Goal: Register for event/course

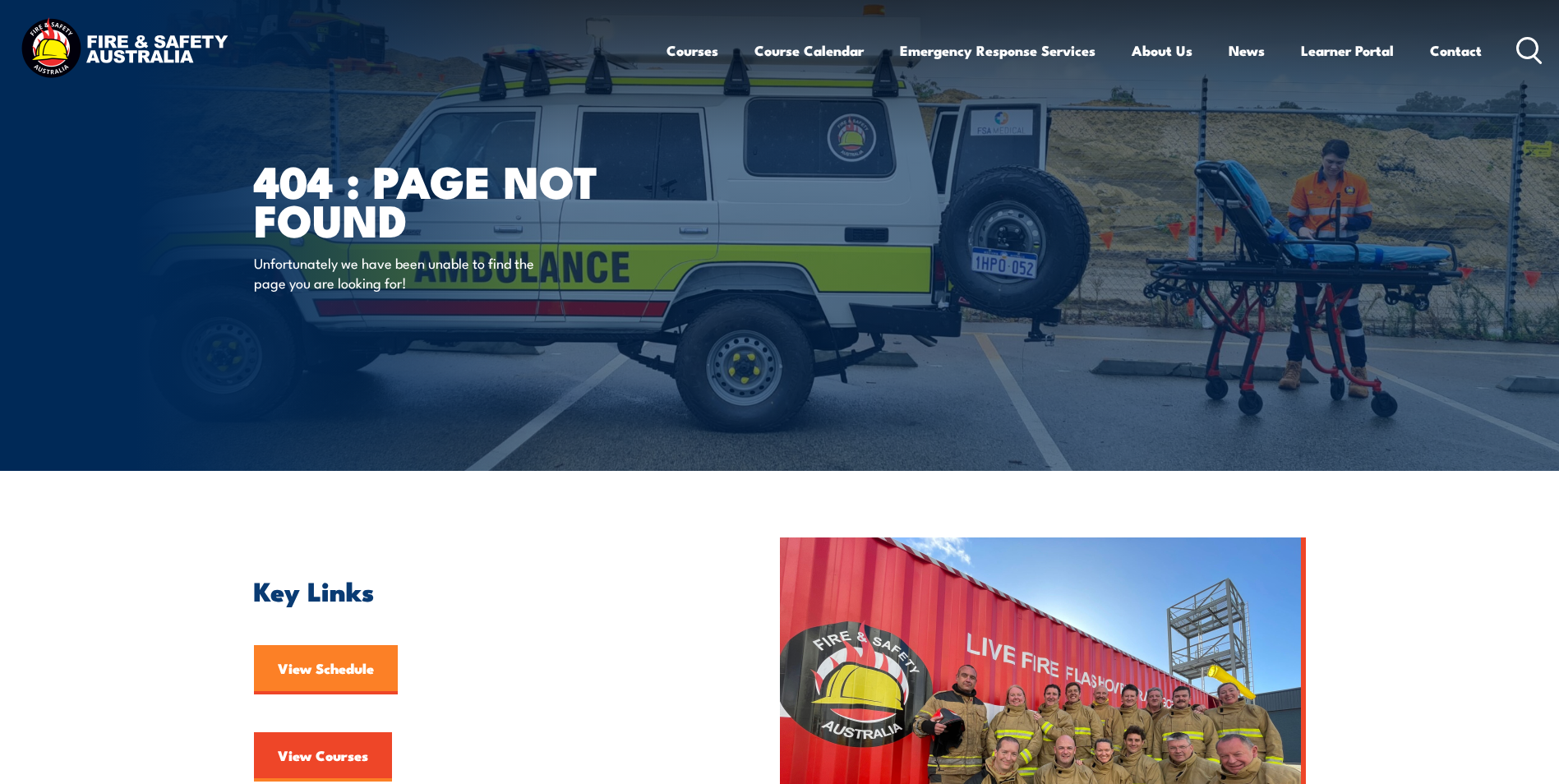
click at [344, 652] on link "View Schedule" at bounding box center [326, 669] width 144 height 49
click at [350, 669] on link "View Schedule" at bounding box center [326, 669] width 144 height 49
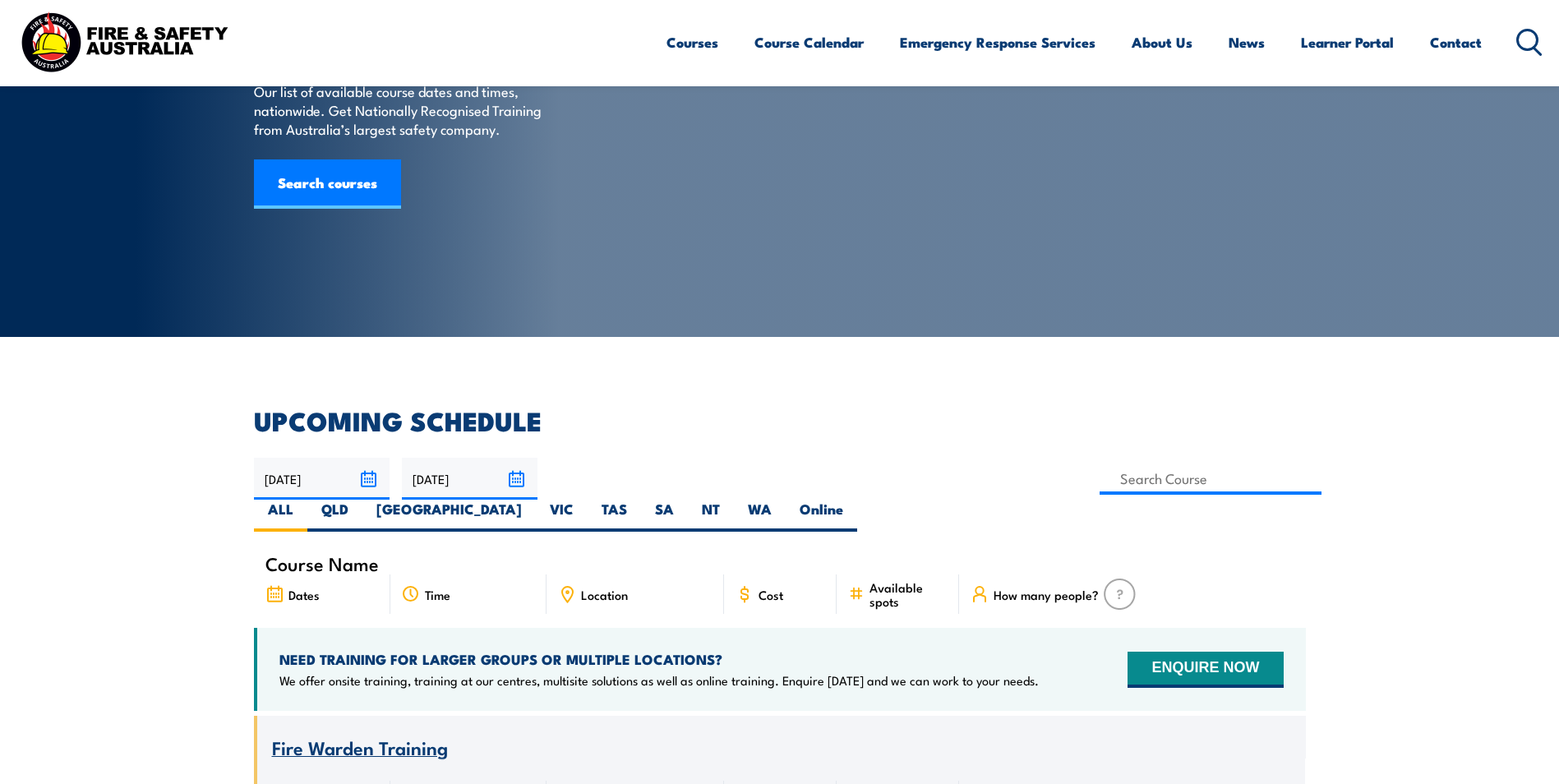
scroll to position [82, 0]
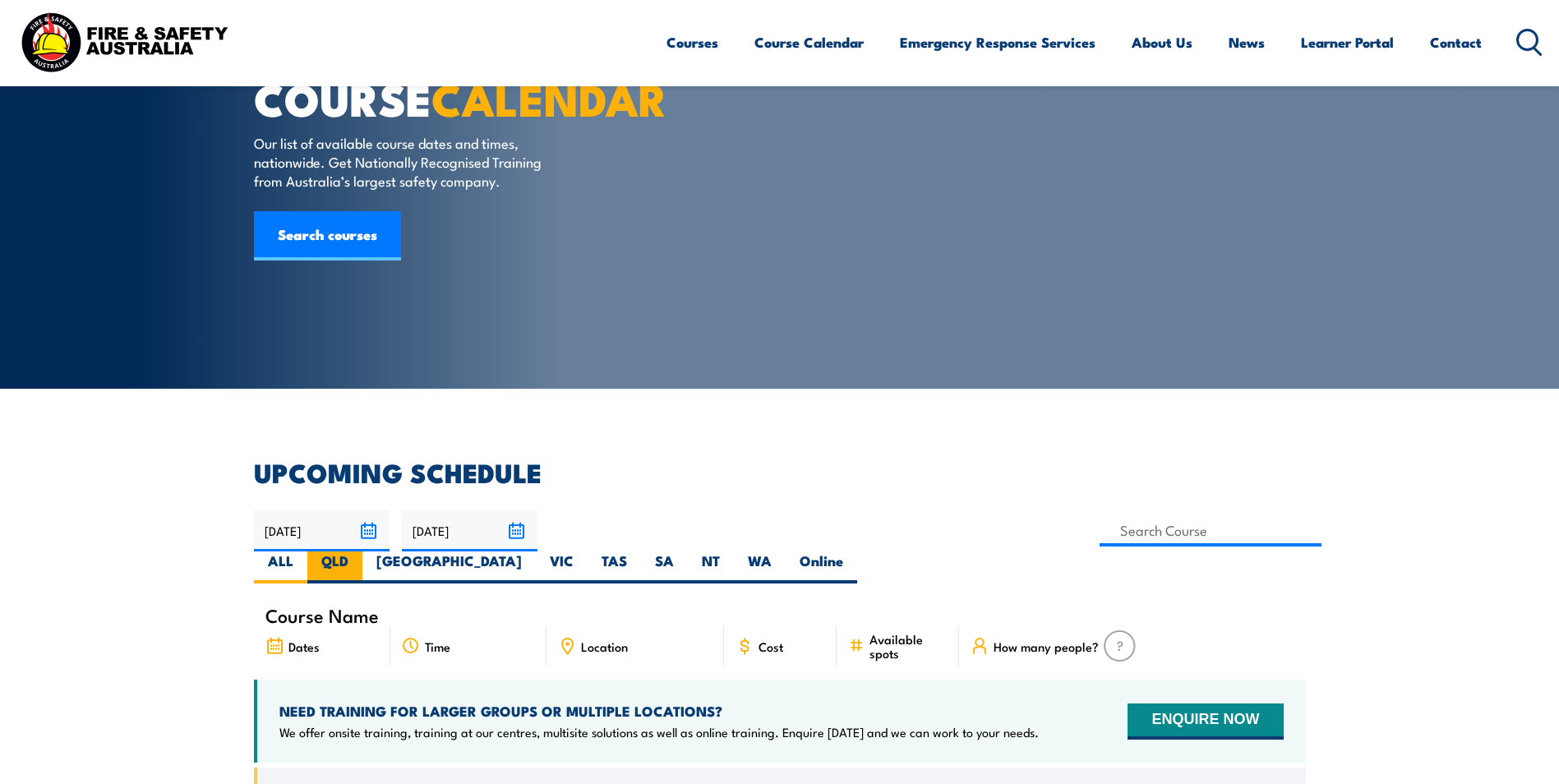
click at [362, 551] on label "QLD" at bounding box center [335, 567] width 55 height 32
click at [359, 551] on input "QLD" at bounding box center [354, 557] width 11 height 11
radio input "true"
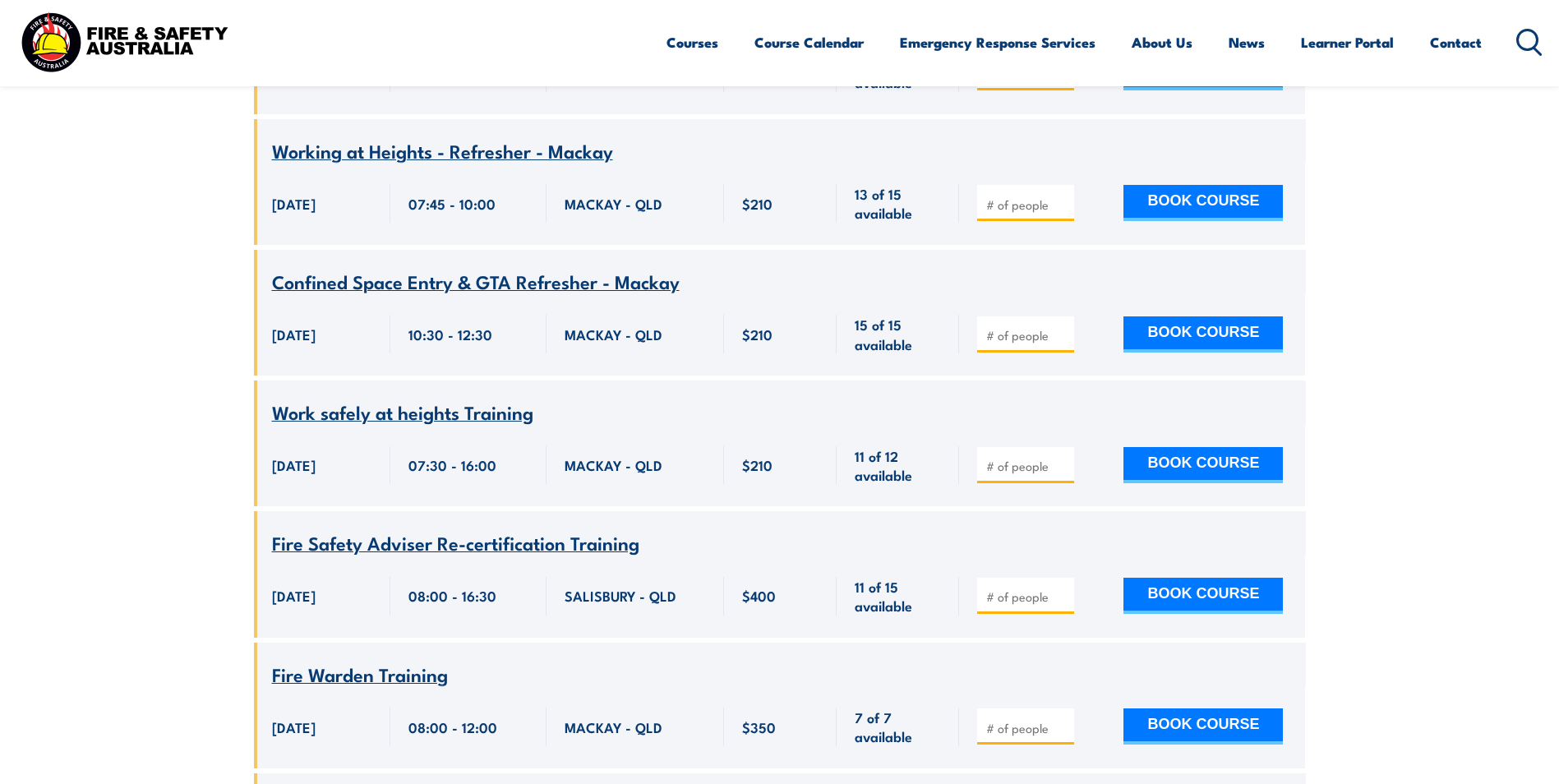
scroll to position [3900, 0]
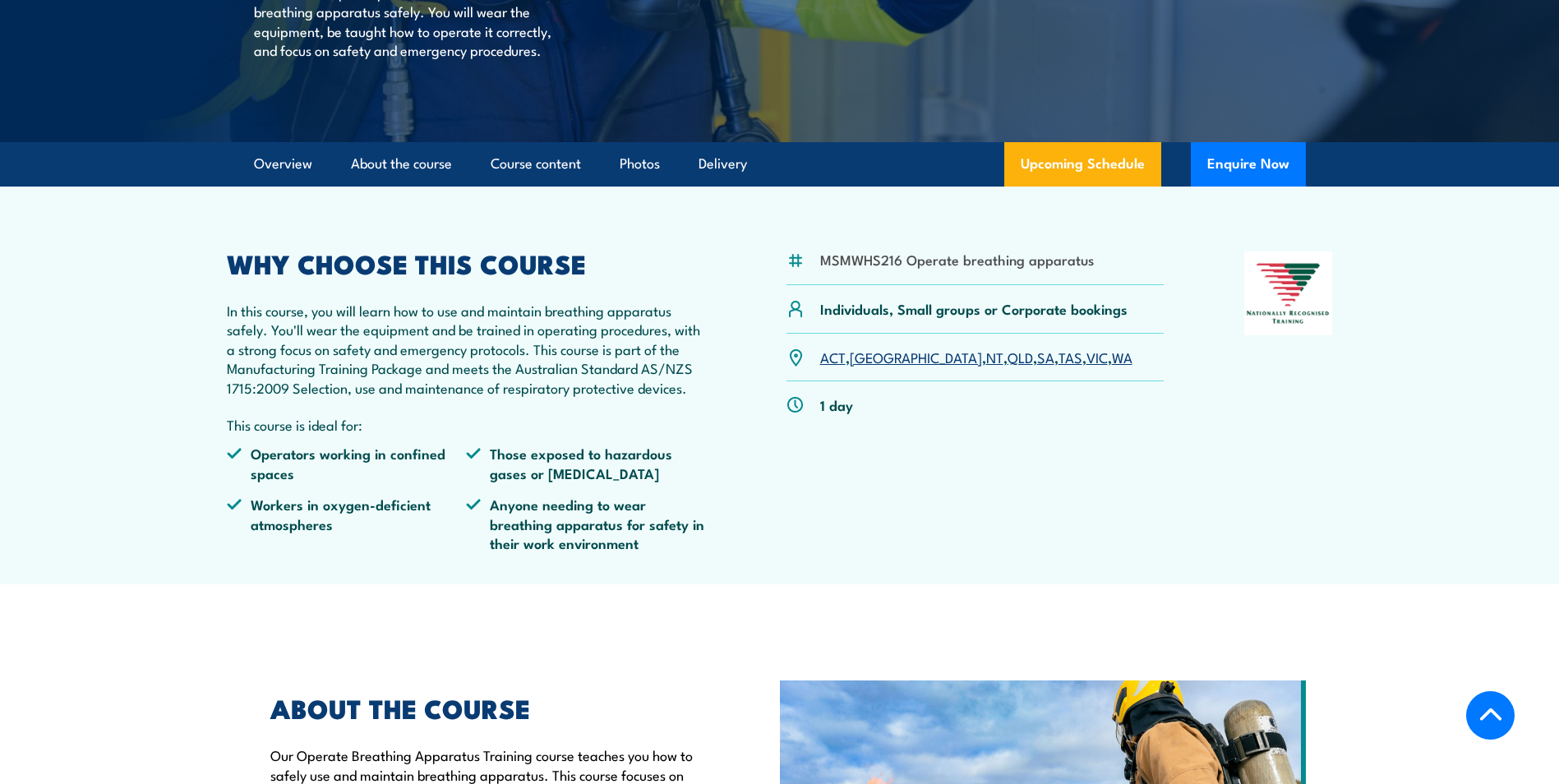
click at [1008, 367] on link "QLD" at bounding box center [1021, 356] width 26 height 19
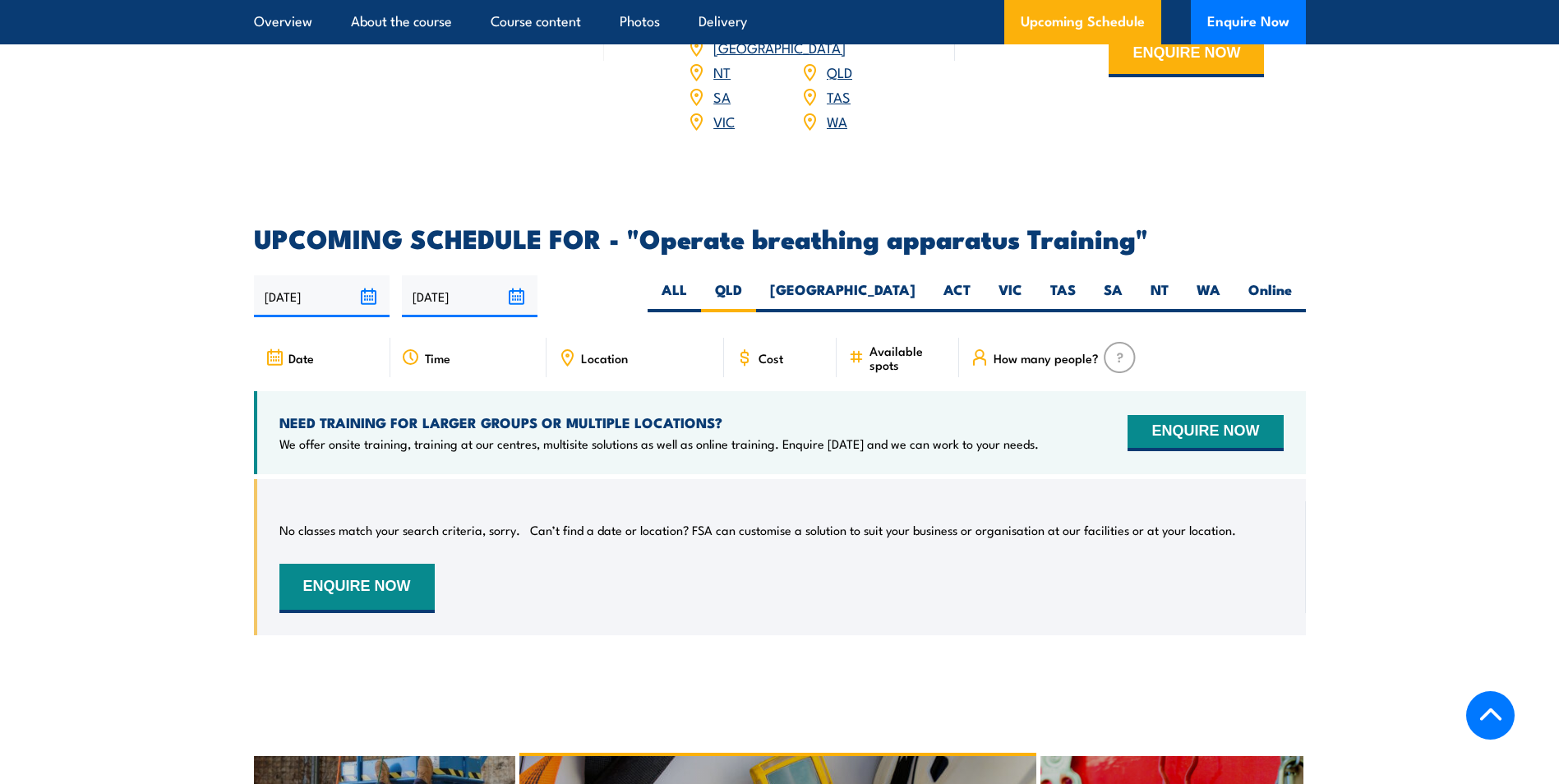
scroll to position [2378, 0]
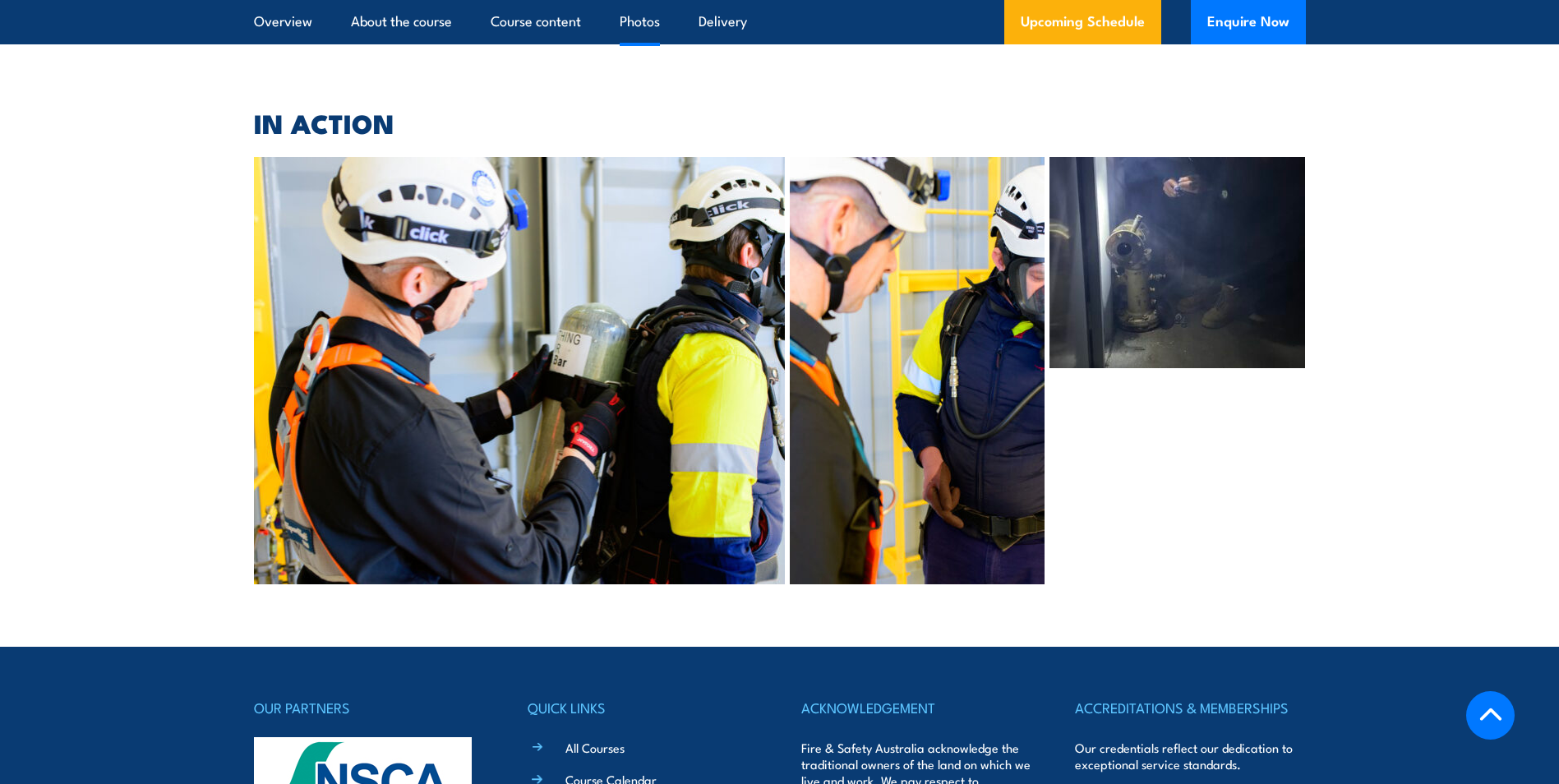
scroll to position [3611, 0]
